Goal: Task Accomplishment & Management: Complete application form

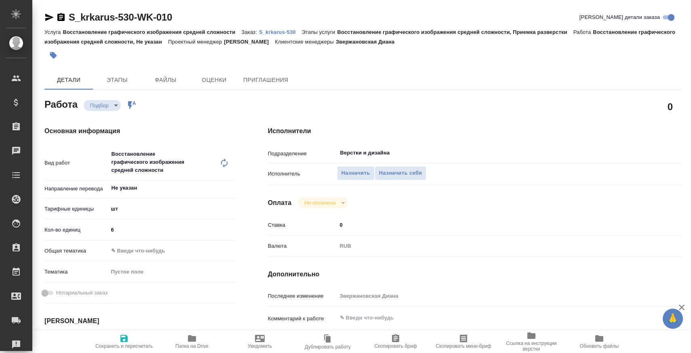
click at [407, 327] on div "x" at bounding box center [492, 319] width 311 height 18
paste textarea "в файле OutCorr109795_2 разверстываем только текст в хромо на стр 12-13. числа …"
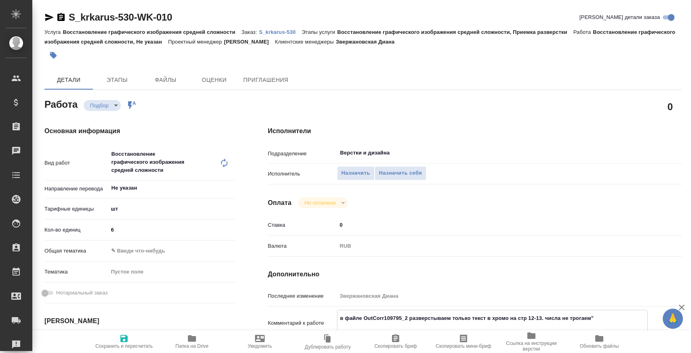
scroll to position [25, 0]
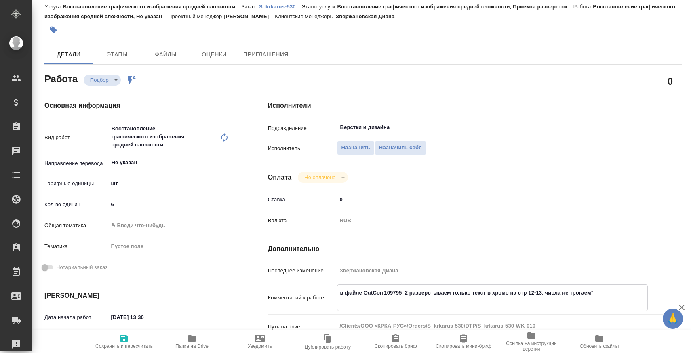
click at [340, 301] on textarea "в файле OutCorr109795_2 разверстываем только текст в хромо на стр 12-13. числа …" at bounding box center [492, 297] width 310 height 22
type textarea "в файле OutCorr109795_2 разверстываем только текст в хромо на стр 12-13. числа …"
click at [351, 129] on input "Верстки и дизайна" at bounding box center [478, 128] width 279 height 10
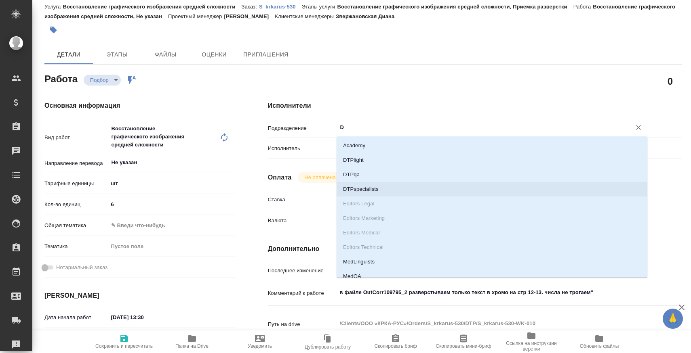
click at [363, 185] on li "DTPspecialists" at bounding box center [491, 189] width 311 height 15
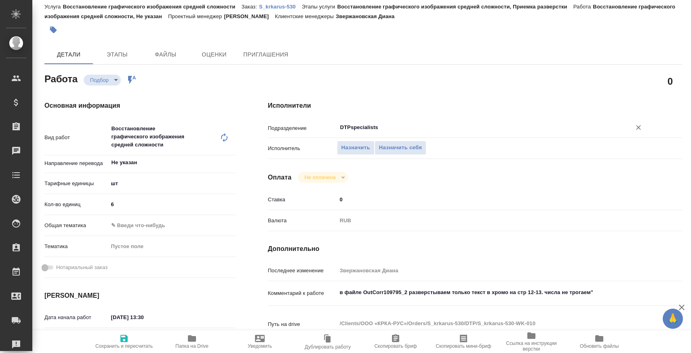
type input "DTPspecialists"
click at [141, 344] on span "Сохранить и пересчитать" at bounding box center [123, 347] width 57 height 6
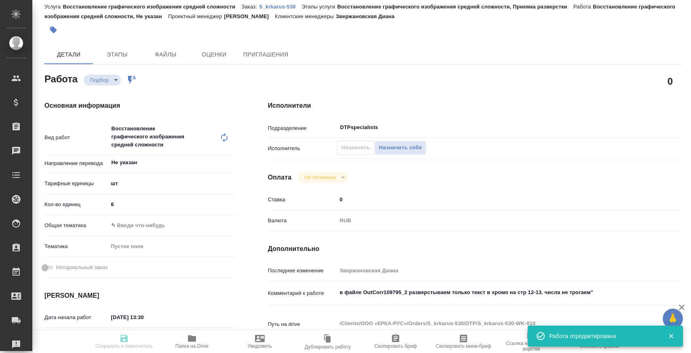
type input "recruiting"
type input "Не указан"
type input "5a8b1489cc6b4906c91bfdc1"
type input "6"
type input "[DATE] 13:30"
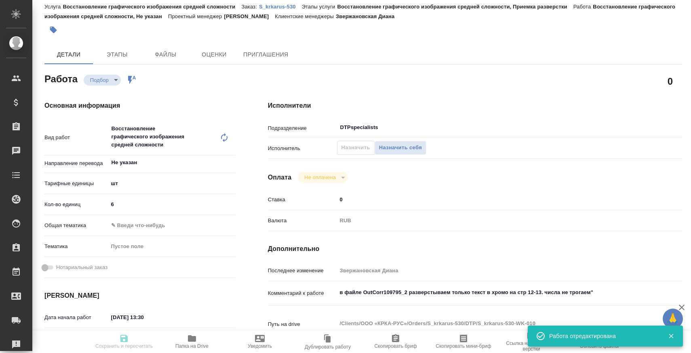
type input "[DATE] 18:00"
type input "[DATE] 16:00"
type input "DTPspecialists"
type input "notPayed"
type input "0"
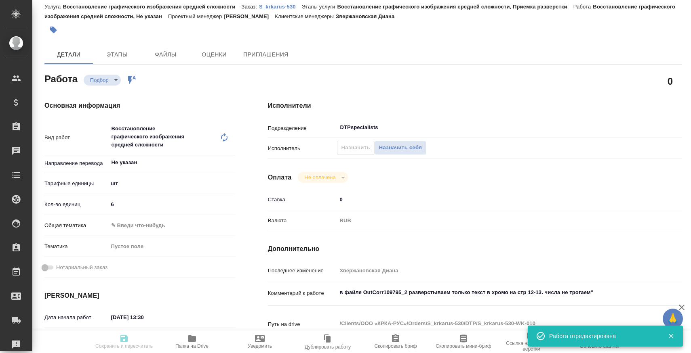
type input "RUB"
type input "Звержановская Диана"
type input "S_krkarus-530"
type input "Восстановление графического изображения средней сложности"
type input "Восстановление графического изображения средней сложности, Приемка разверстки"
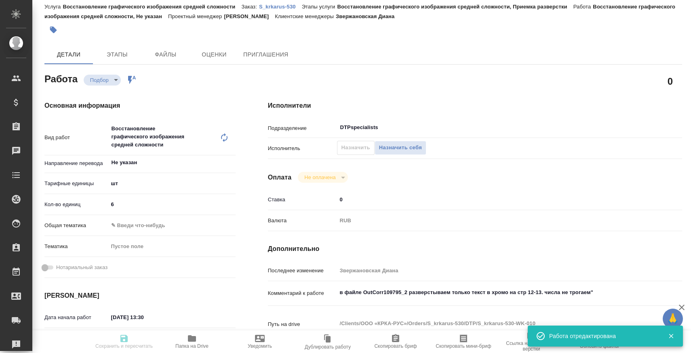
type input "Звержановская Диана"
type input "[PERSON_NAME]"
type input "/Clients/ООО «КРКА-РУС»/Orders/S_krkarus-530"
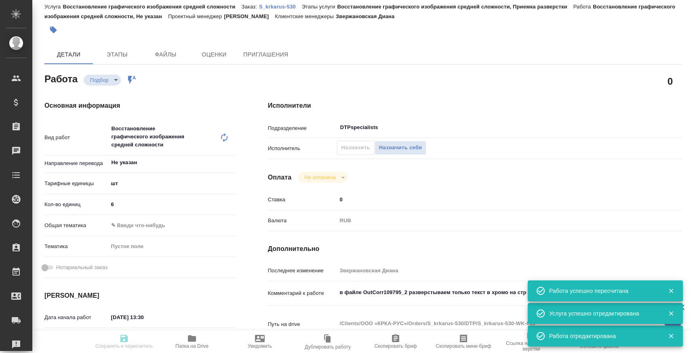
type input "recruiting"
type input "Не указан"
type input "5a8b1489cc6b4906c91bfdc1"
type input "6"
type input "[DATE] 13:30"
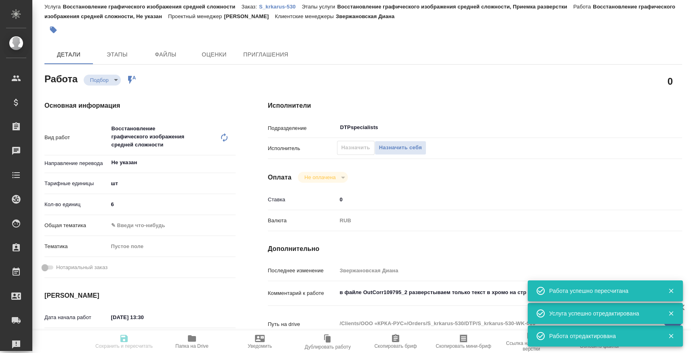
type input "[DATE] 18:00"
type input "[DATE] 16:00"
type input "DTPspecialists"
type input "notPayed"
type input "0"
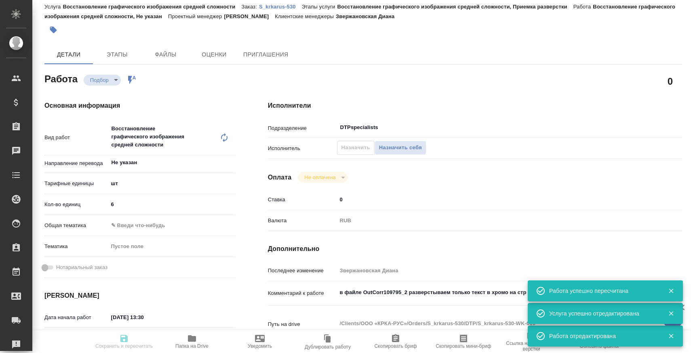
type input "RUB"
type input "Звержановская Диана"
type input "S_krkarus-530"
type input "Восстановление графического изображения средней сложности"
type input "Восстановление графического изображения средней сложности, Приемка разверстки"
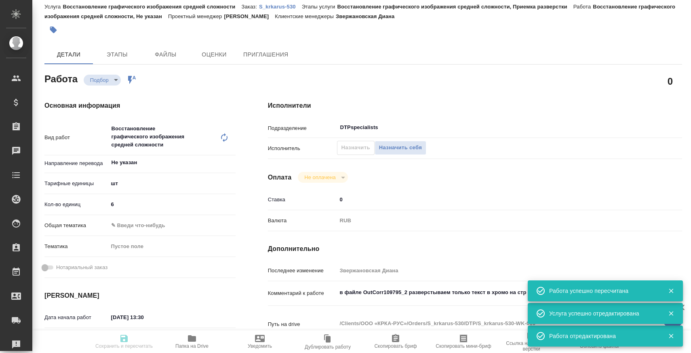
type input "Звержановская Диана"
type input "[PERSON_NAME]"
type input "/Clients/ООО «КРКА-РУС»/Orders/S_krkarus-530"
click at [292, 7] on p "S_krkarus-530" at bounding box center [280, 7] width 43 height 6
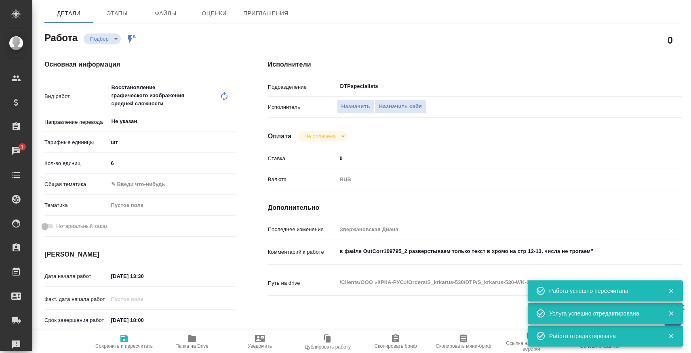
scroll to position [68, 0]
